Goal: Navigation & Orientation: Find specific page/section

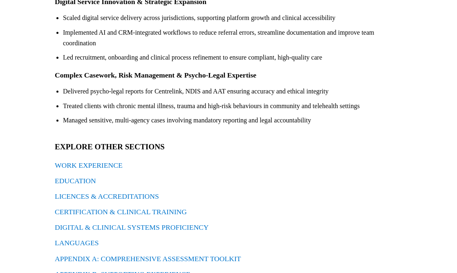
scroll to position [292, 0]
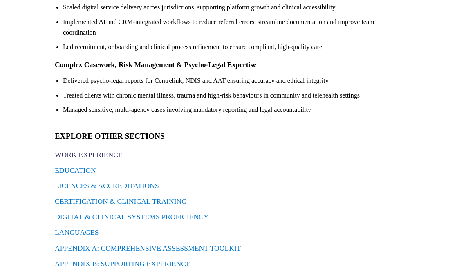
click at [108, 151] on link "WORK EXPERIENCE" at bounding box center [89, 155] width 68 height 8
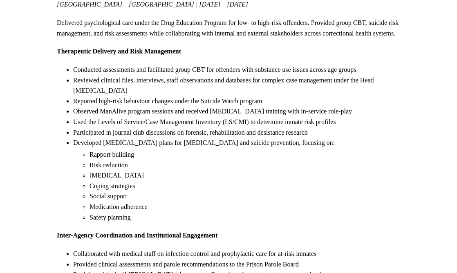
scroll to position [1764, 0]
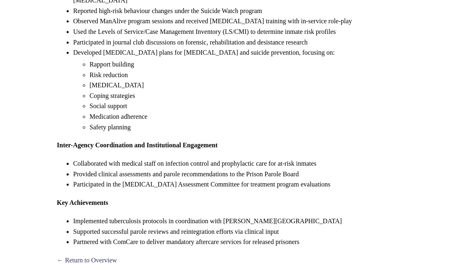
click at [96, 257] on link "← Return to Overview" at bounding box center [87, 260] width 60 height 7
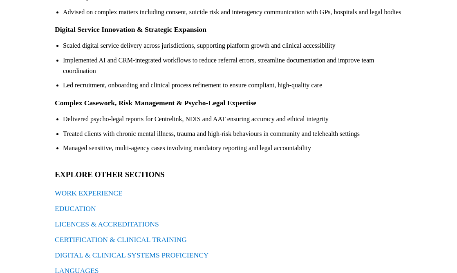
scroll to position [292, 0]
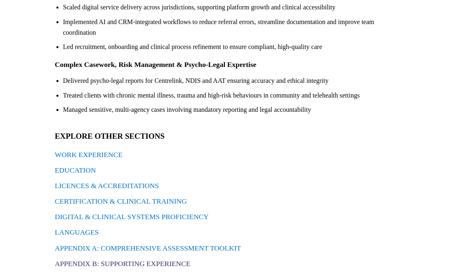
click at [134, 260] on link "APPENDIX B: SUPPORTING EXPERIENCE" at bounding box center [123, 264] width 136 height 8
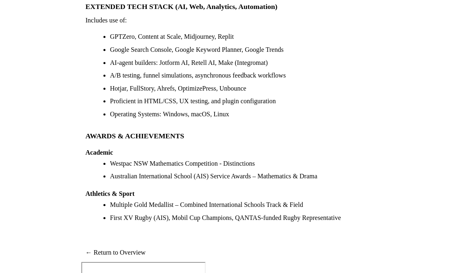
scroll to position [1480, 0]
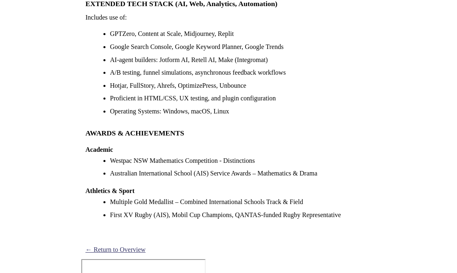
click at [121, 245] on link "← Return to Overview" at bounding box center [115, 250] width 60 height 11
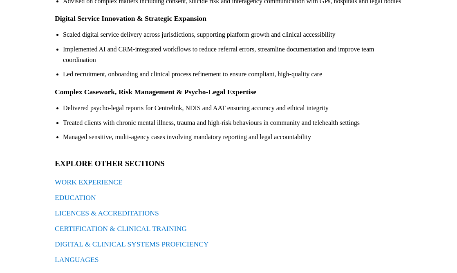
scroll to position [292, 0]
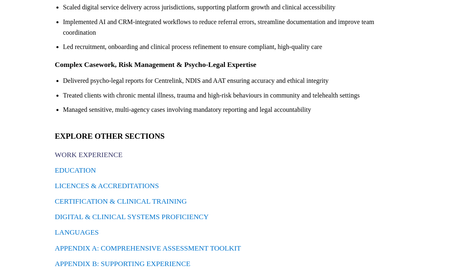
click at [106, 151] on link "WORK EXPERIENCE" at bounding box center [89, 155] width 68 height 8
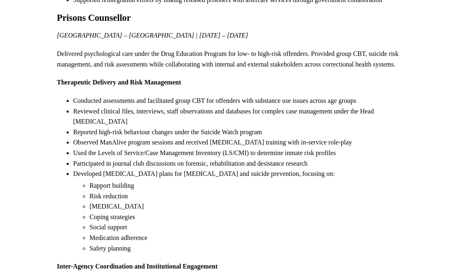
scroll to position [1764, 0]
